Goal: Transaction & Acquisition: Obtain resource

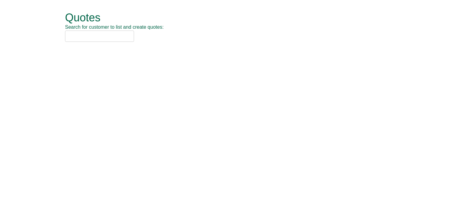
click at [94, 33] on input "text" at bounding box center [99, 36] width 69 height 11
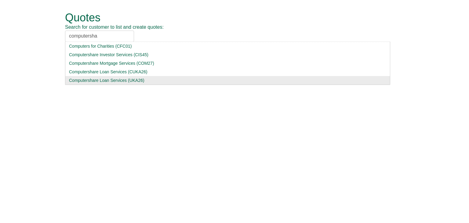
type input "computersha"
click at [98, 81] on div "Computershare Loan Services (UKA26)" at bounding box center [227, 80] width 317 height 6
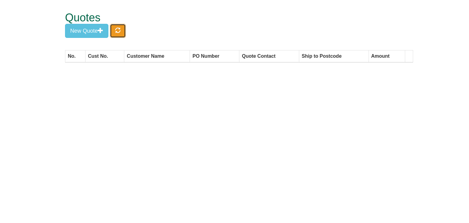
click at [121, 32] on span "button" at bounding box center [117, 29] width 5 height 5
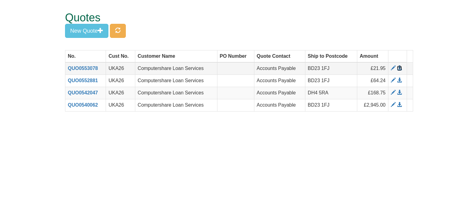
click at [399, 67] on span at bounding box center [399, 68] width 5 height 5
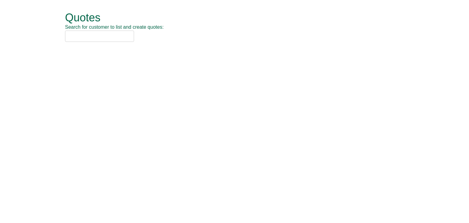
click at [99, 37] on input "text" at bounding box center [99, 36] width 69 height 11
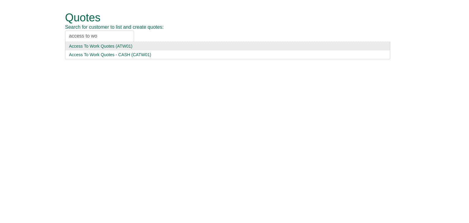
type input "access to wo"
click at [106, 44] on div "Access To Work Quotes (ATW01)" at bounding box center [227, 46] width 317 height 6
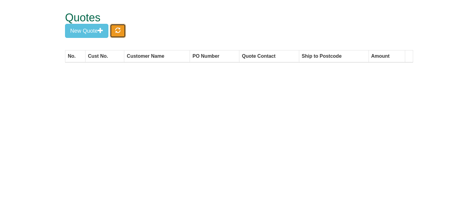
click at [120, 27] on span "button" at bounding box center [117, 29] width 5 height 5
click at [92, 30] on button "New Quote" at bounding box center [86, 31] width 43 height 14
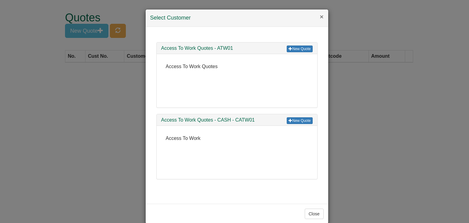
click at [320, 16] on button "×" at bounding box center [322, 16] width 4 height 6
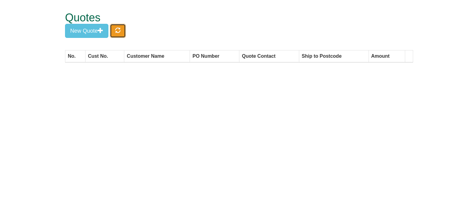
click at [120, 28] on span "button" at bounding box center [117, 29] width 5 height 5
click at [93, 31] on button "New Quote" at bounding box center [86, 31] width 43 height 14
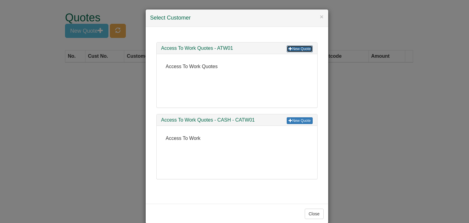
click at [293, 49] on link "New Quote" at bounding box center [300, 48] width 26 height 7
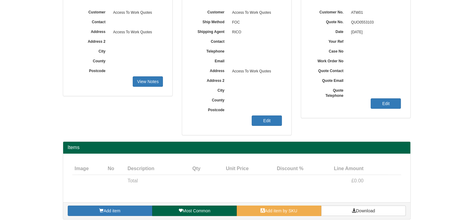
scroll to position [74, 0]
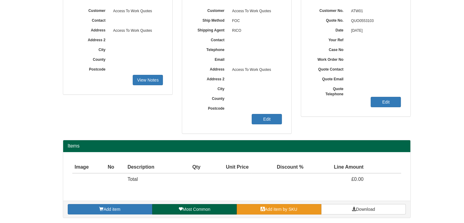
click at [262, 207] on span at bounding box center [263, 209] width 4 height 4
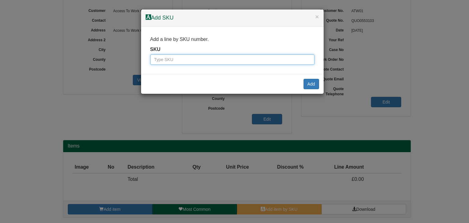
click at [197, 60] on input "text" at bounding box center [232, 59] width 164 height 10
paste input "100136289"
type input "100136289"
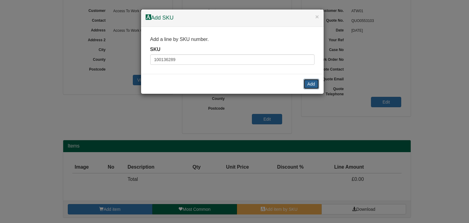
click at [312, 82] on button "Add" at bounding box center [311, 84] width 16 height 10
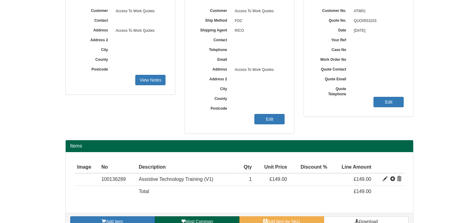
scroll to position [86, 0]
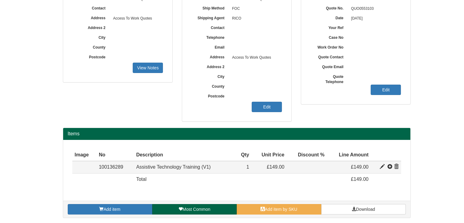
click at [383, 166] on span at bounding box center [382, 166] width 5 height 5
type input "Assistive Technology Training (V1)"
type input "65.00"
type input "149.00"
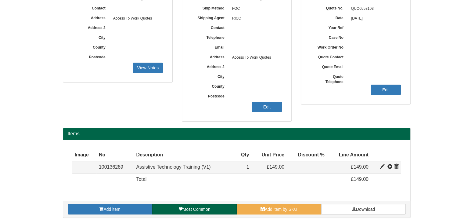
type input "1"
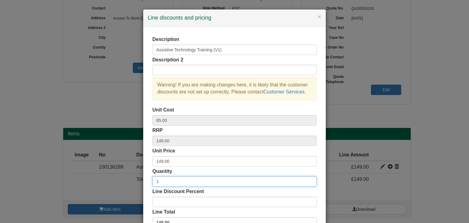
click at [173, 180] on input "1" at bounding box center [234, 181] width 164 height 10
type input "10"
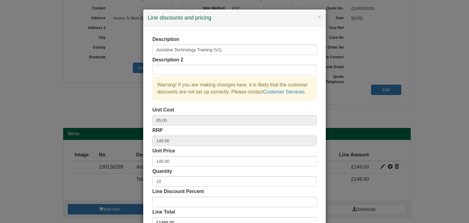
click at [143, 171] on div "Description Assistive Technology Training (V1) Description 2 Warning! If you ar…" at bounding box center [234, 132] width 183 height 211
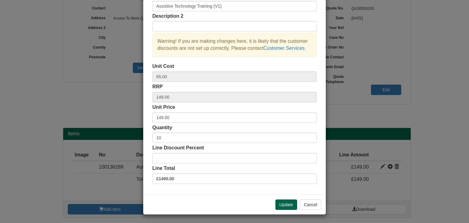
scroll to position [44, 0]
click at [285, 206] on button "Update" at bounding box center [286, 204] width 22 height 10
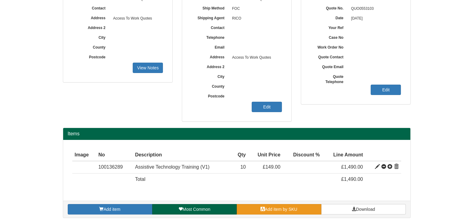
click at [286, 211] on link "Add item by SKU" at bounding box center [279, 209] width 85 height 10
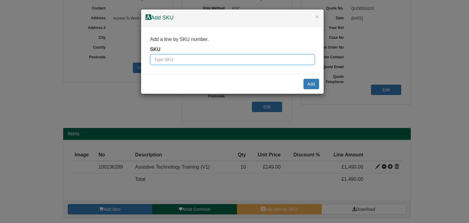
click at [252, 60] on input "text" at bounding box center [232, 59] width 164 height 10
paste input "100136289"
type input "100136289"
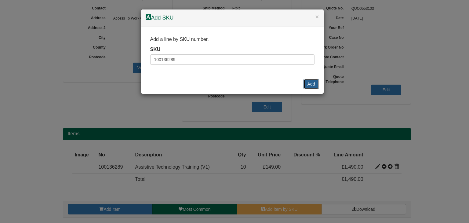
click at [315, 82] on button "Add" at bounding box center [311, 84] width 16 height 10
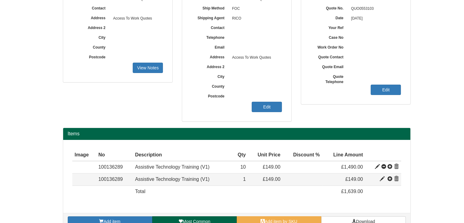
click at [382, 177] on span at bounding box center [382, 178] width 5 height 5
type input "1"
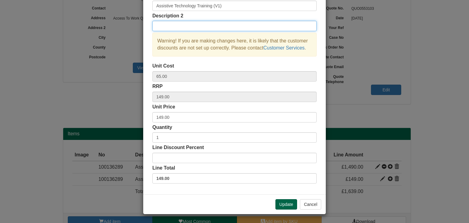
click at [195, 28] on input "text" at bounding box center [234, 26] width 164 height 10
type input "Global Tasks"
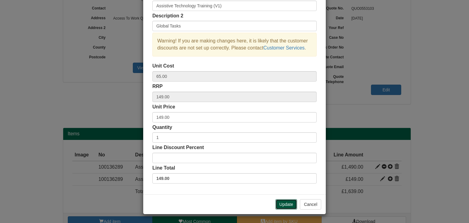
click at [284, 203] on button "Update" at bounding box center [286, 204] width 22 height 10
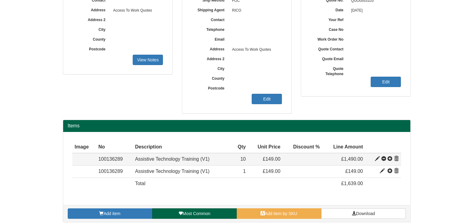
scroll to position [98, 0]
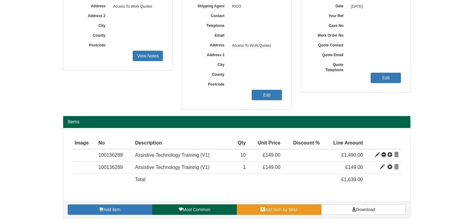
click at [265, 205] on link "Add item by SKU" at bounding box center [279, 209] width 85 height 10
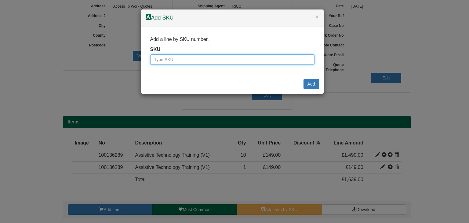
click at [217, 59] on input "text" at bounding box center [232, 59] width 164 height 10
paste input "100016725"
type input "100016725"
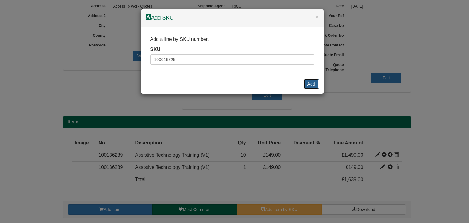
click at [307, 84] on button "Add" at bounding box center [311, 84] width 16 height 10
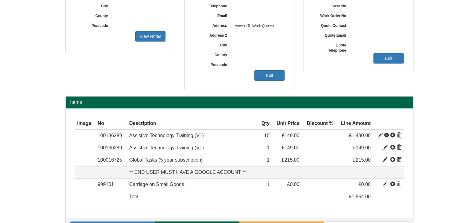
scroll to position [134, 0]
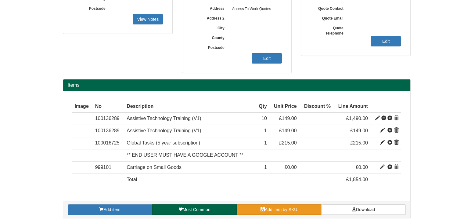
click at [293, 210] on span "Add item by SKU" at bounding box center [281, 209] width 33 height 5
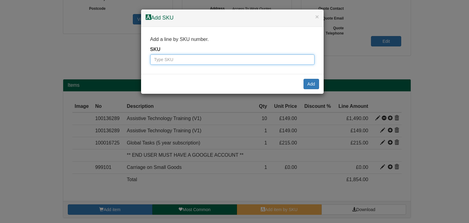
click at [222, 61] on input "text" at bounding box center [232, 59] width 164 height 10
paste input "99990245"
type input "99990245"
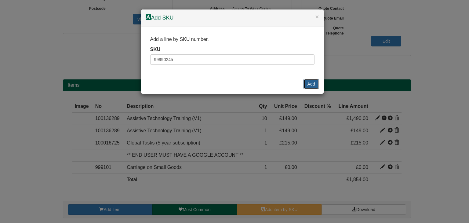
click at [310, 84] on button "Add" at bounding box center [311, 84] width 16 height 10
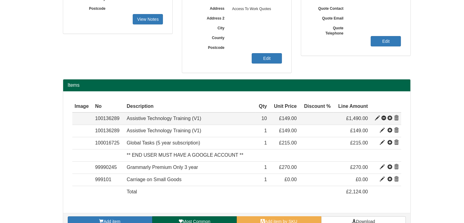
click at [379, 116] on span at bounding box center [377, 118] width 5 height 5
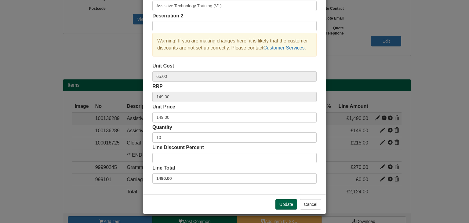
scroll to position [0, 0]
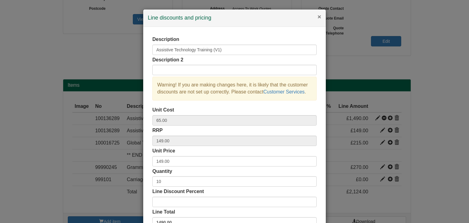
click at [318, 15] on button "×" at bounding box center [319, 16] width 4 height 6
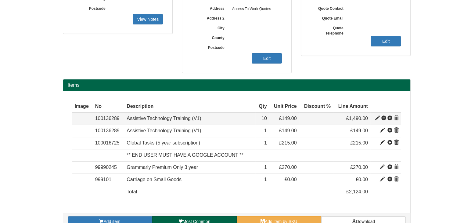
click at [376, 118] on span at bounding box center [377, 118] width 5 height 5
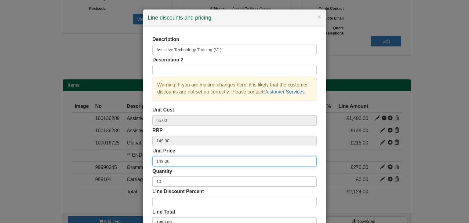
drag, startPoint x: 168, startPoint y: 159, endPoint x: 150, endPoint y: 160, distance: 17.4
click at [152, 160] on input "149.00" at bounding box center [234, 161] width 164 height 10
type input "1"
type input "86.40"
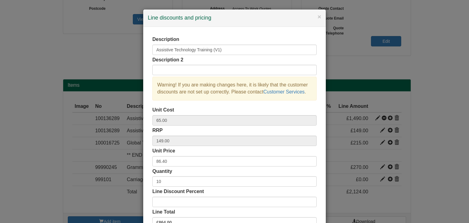
click at [147, 159] on div "Description Assistive Technology Training (V1) Description 2 Warning! If you ar…" at bounding box center [234, 132] width 183 height 211
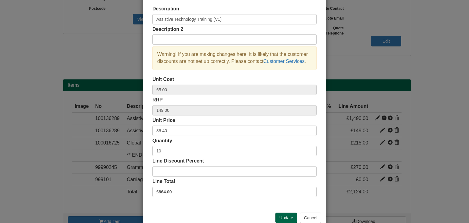
scroll to position [44, 0]
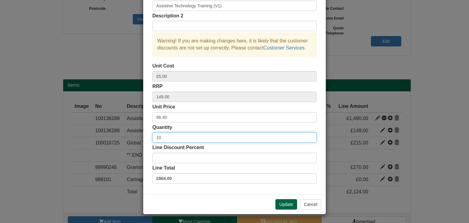
click at [176, 136] on input "10" at bounding box center [234, 137] width 164 height 10
type input "12"
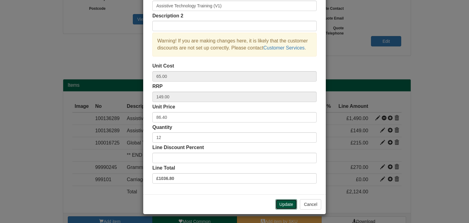
click at [285, 201] on button "Update" at bounding box center [286, 204] width 22 height 10
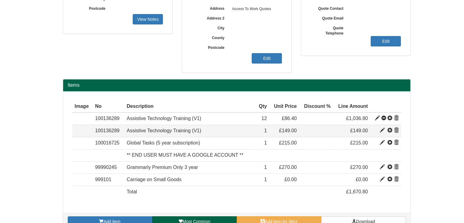
click at [381, 130] on span at bounding box center [382, 130] width 5 height 5
type input "Global Tasks"
type input "149.00"
type input "1"
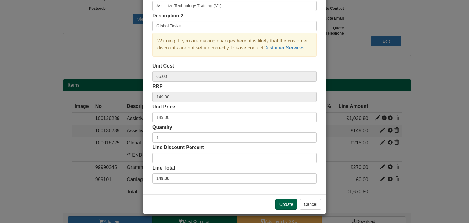
scroll to position [0, 0]
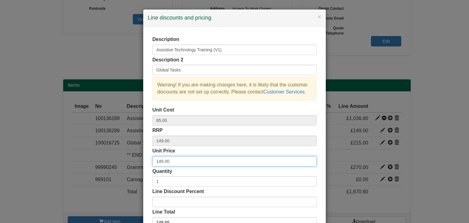
drag, startPoint x: 172, startPoint y: 162, endPoint x: 119, endPoint y: 158, distance: 53.2
click at [119, 158] on div "× Line discounts and pricing Description Assistive Technology Training (V1) Des…" at bounding box center [234, 111] width 469 height 223
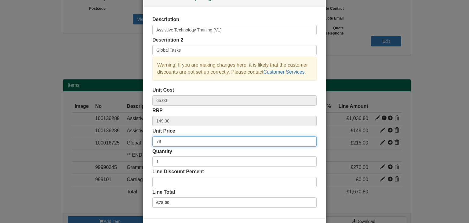
scroll to position [31, 0]
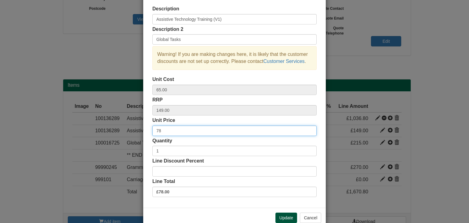
type input "78"
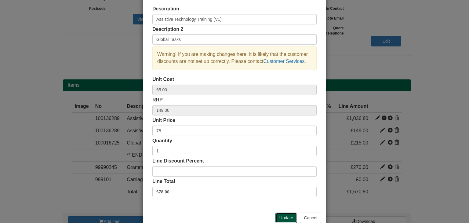
click at [278, 215] on button "Update" at bounding box center [286, 217] width 22 height 10
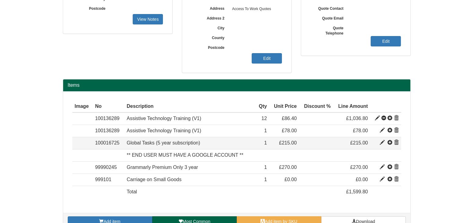
click at [383, 142] on span at bounding box center [382, 142] width 5 height 5
type input "Global Tasks (5 year subscription)"
type input "138.00"
type input "215.00"
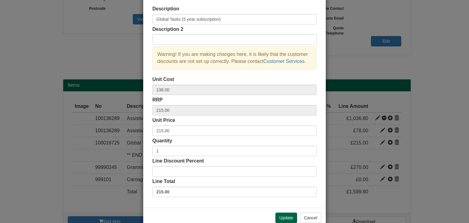
scroll to position [44, 0]
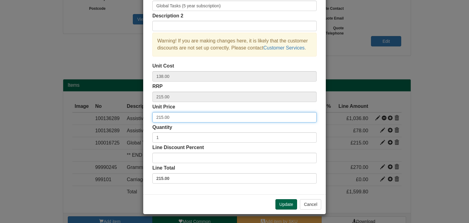
drag, startPoint x: 170, startPoint y: 116, endPoint x: 143, endPoint y: 116, distance: 26.9
click at [143, 116] on div "Description Global Tasks (5 year subscription) Description 2 Warning! If you ar…" at bounding box center [234, 88] width 183 height 211
type input "246"
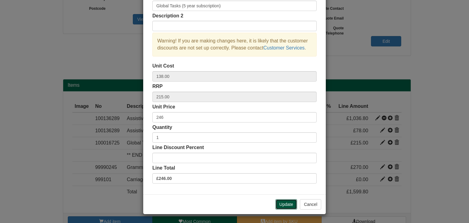
click at [280, 202] on button "Update" at bounding box center [286, 204] width 22 height 10
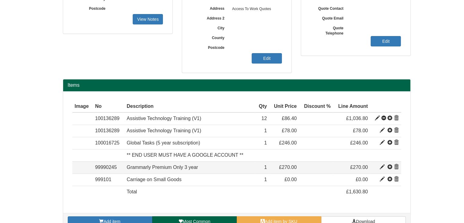
click at [383, 166] on span at bounding box center [382, 167] width 5 height 5
type input "Grammarly Premium Only 3 year"
type input "135.00"
type input "270.00"
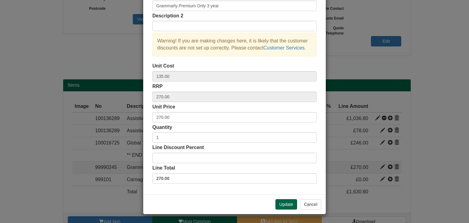
scroll to position [0, 0]
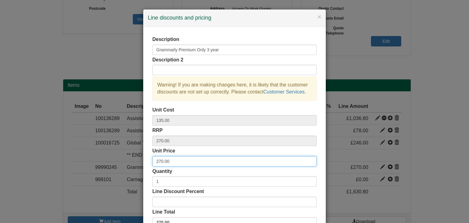
drag, startPoint x: 177, startPoint y: 155, endPoint x: 134, endPoint y: 157, distance: 42.8
click at [134, 157] on div "× Line discounts and pricing Description Grammarly Premium Only 3 year Descript…" at bounding box center [234, 111] width 469 height 223
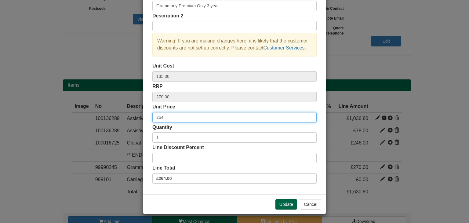
scroll to position [44, 0]
type input "264"
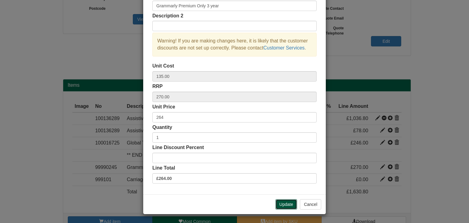
click at [284, 202] on button "Update" at bounding box center [286, 204] width 22 height 10
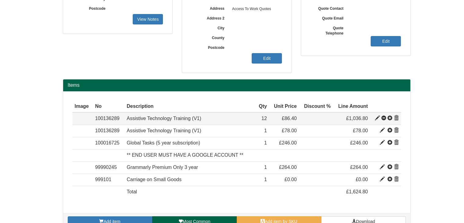
click at [378, 119] on span at bounding box center [377, 118] width 5 height 5
type input "Assistive Technology Training (V1)"
type input "65.00"
type input "149.00"
type input "86.40"
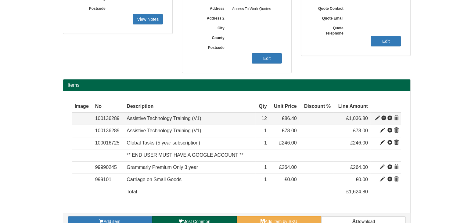
type input "12"
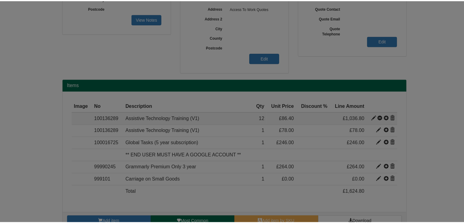
scroll to position [0, 0]
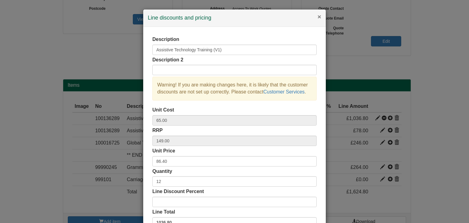
click at [317, 16] on button "×" at bounding box center [319, 16] width 4 height 6
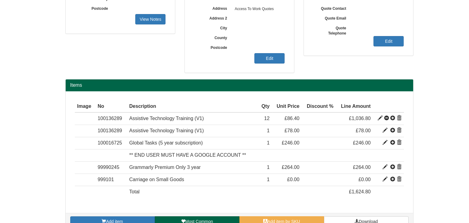
scroll to position [147, 0]
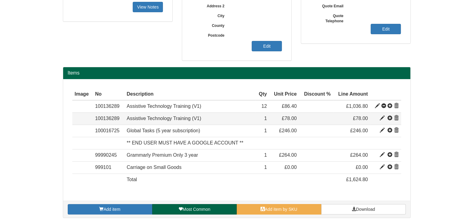
click at [381, 118] on span at bounding box center [382, 118] width 5 height 5
type input "Global Tasks"
type input "78.00"
type input "1"
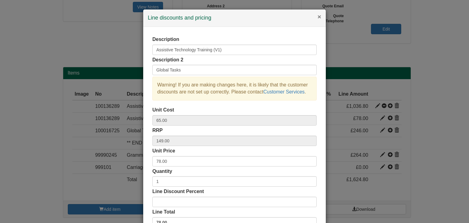
click at [317, 16] on button "×" at bounding box center [319, 16] width 4 height 6
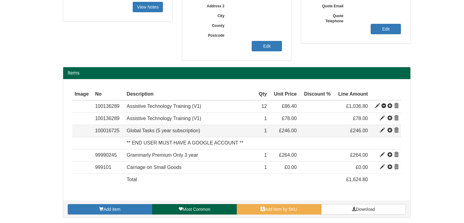
click at [383, 131] on span at bounding box center [382, 130] width 5 height 5
type input "Global Tasks (5 year subscription)"
type input "138.00"
type input "215.00"
type input "246.00"
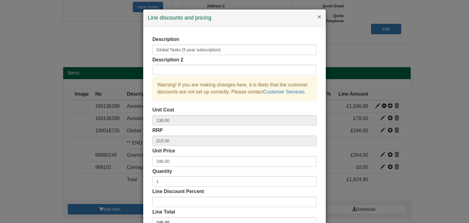
click at [317, 15] on button "×" at bounding box center [319, 16] width 4 height 6
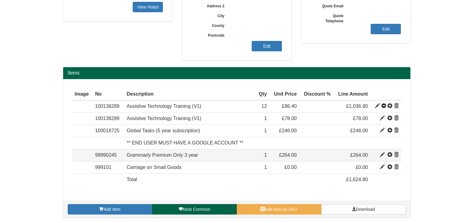
click at [381, 152] on span at bounding box center [382, 154] width 5 height 5
type input "Grammarly Premium Only 3 year"
type input "135.00"
type input "270.00"
type input "264.00"
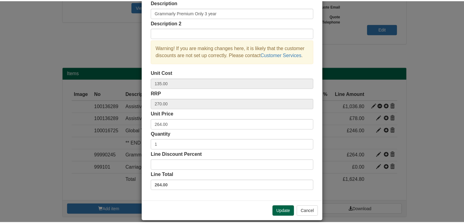
scroll to position [44, 0]
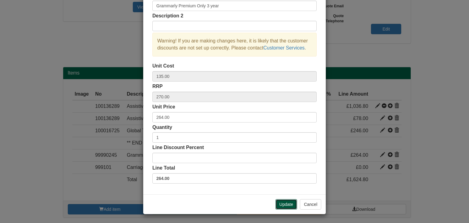
click at [285, 202] on button "Update" at bounding box center [286, 204] width 22 height 10
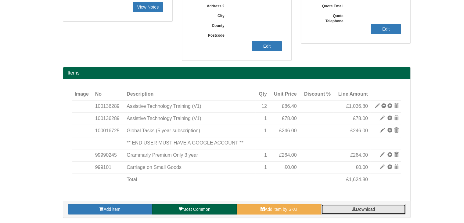
click at [357, 207] on span "Download" at bounding box center [365, 209] width 19 height 5
